Goal: Check status: Check status

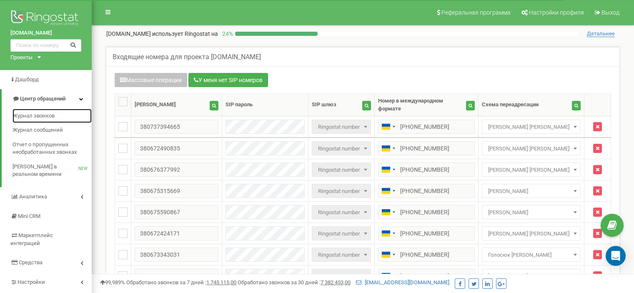
click at [54, 117] on span "Журнал звонков" at bounding box center [34, 116] width 42 height 8
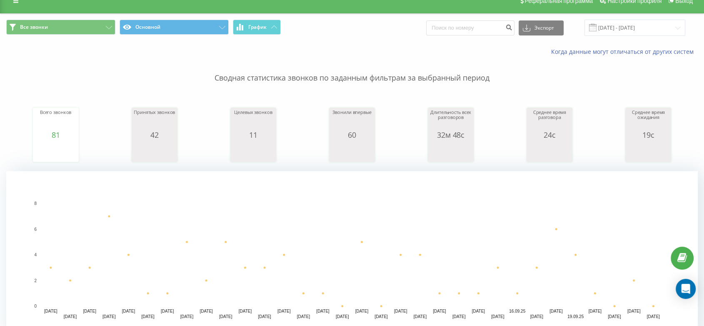
scroll to position [30, 0]
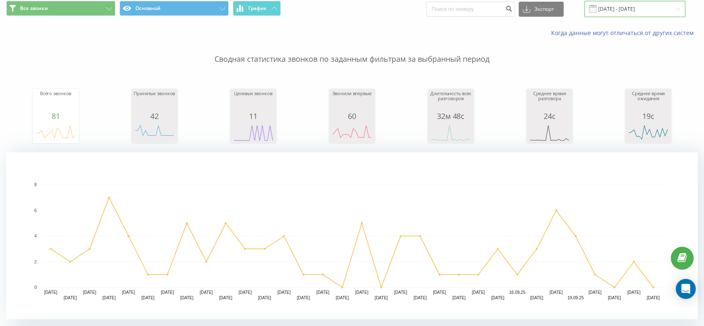
click at [626, 6] on input "23.08.2025 - 23.09.2025" at bounding box center [635, 9] width 101 height 16
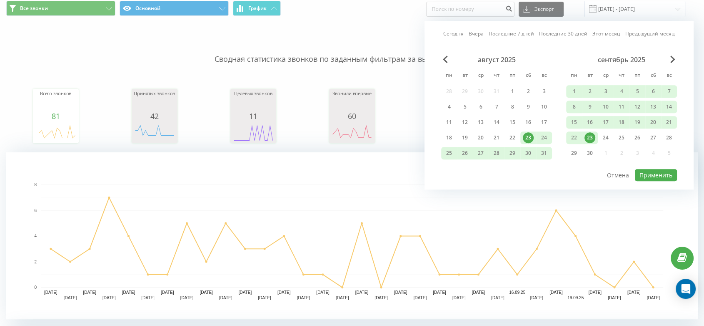
click at [601, 35] on link "Этот месяц" at bounding box center [607, 34] width 28 height 8
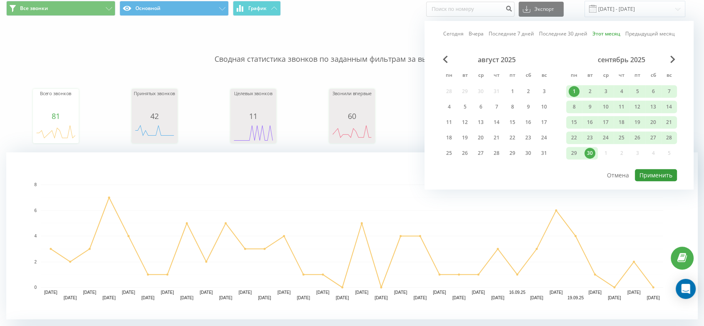
click at [651, 170] on button "Применить" at bounding box center [656, 175] width 42 height 12
type input "01.09.2025 - 30.09.2025"
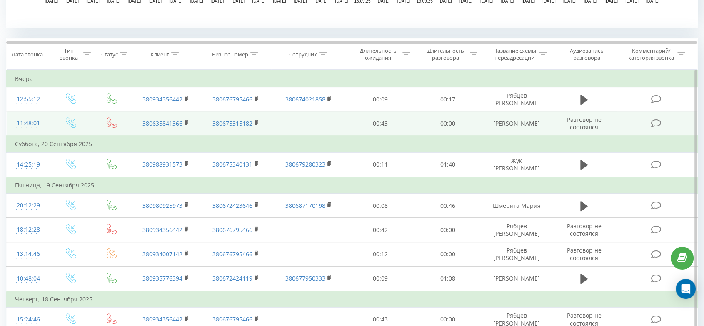
scroll to position [308, 0]
